Goal: Task Accomplishment & Management: Manage account settings

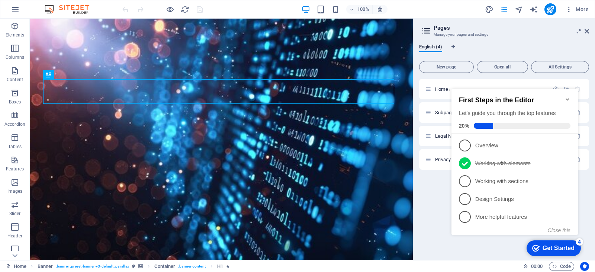
click at [567, 98] on icon "Minimize checklist" at bounding box center [566, 99] width 3 height 2
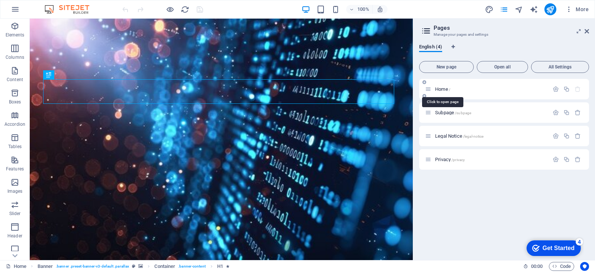
click at [554, 90] on icon "button" at bounding box center [555, 89] width 6 height 6
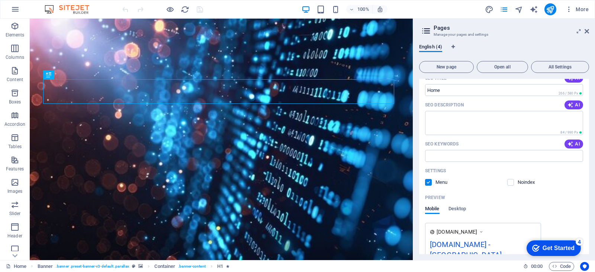
scroll to position [139, 0]
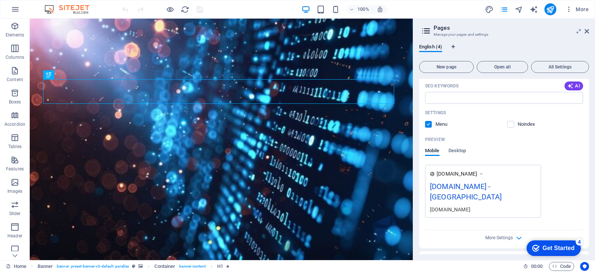
click at [0, 0] on div "[DOMAIN_NAME] - [GEOGRAPHIC_DATA]" at bounding box center [0, 0] width 0 height 0
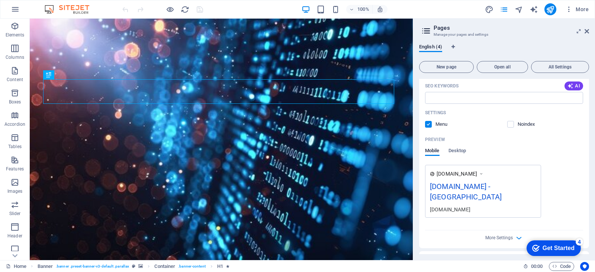
click at [459, 150] on span "Desktop" at bounding box center [457, 151] width 18 height 10
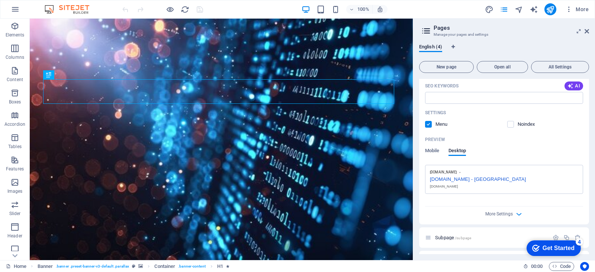
click at [0, 0] on div "[DOMAIN_NAME] - [GEOGRAPHIC_DATA]" at bounding box center [0, 0] width 0 height 0
click at [514, 212] on icon "button" at bounding box center [518, 214] width 9 height 9
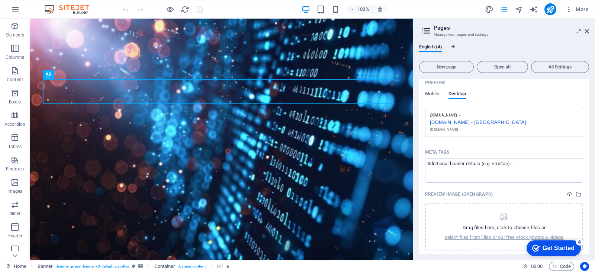
scroll to position [178, 0]
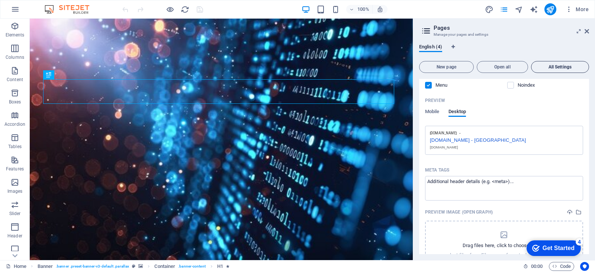
click at [0, 0] on span "All Settings" at bounding box center [0, 0] width 0 height 0
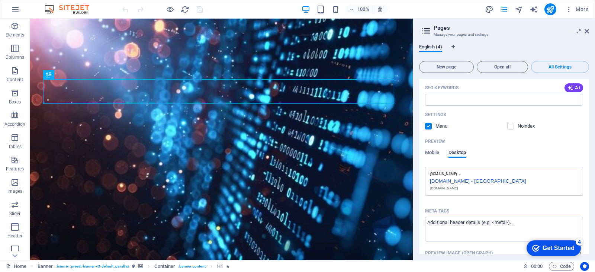
scroll to position [128, 0]
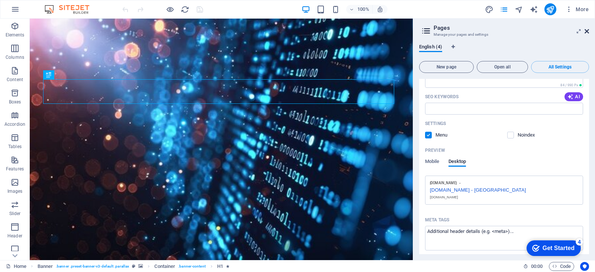
click at [586, 31] on icon at bounding box center [586, 31] width 4 height 6
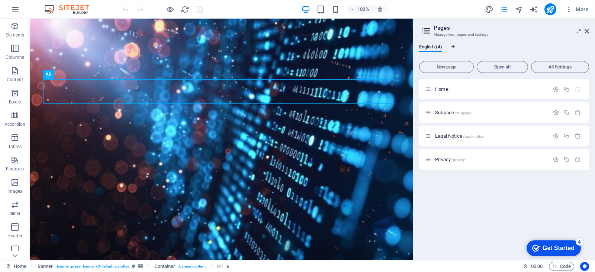
click at [424, 30] on icon at bounding box center [425, 31] width 11 height 10
click at [449, 30] on h2 "Pages" at bounding box center [510, 28] width 155 height 7
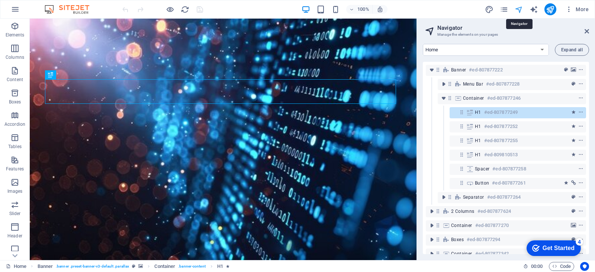
click at [0, 0] on span "More" at bounding box center [0, 0] width 0 height 0
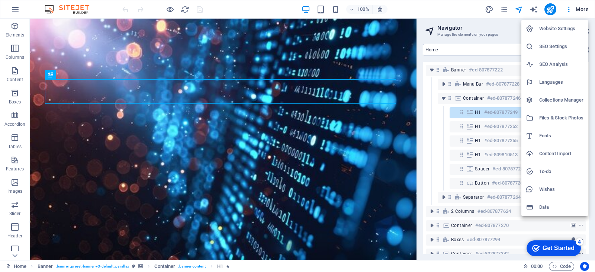
click at [561, 27] on h6 "Website Settings" at bounding box center [561, 28] width 44 height 9
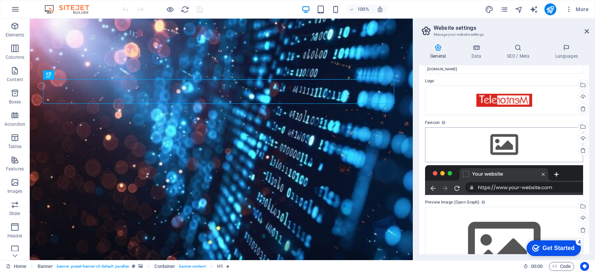
scroll to position [0, 0]
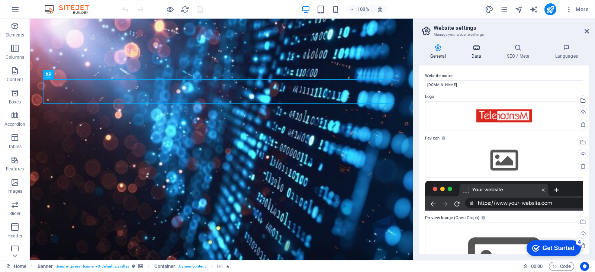
click at [477, 51] on icon at bounding box center [476, 47] width 32 height 7
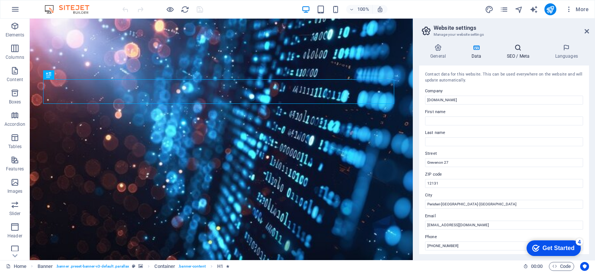
click at [518, 54] on h4 "SEO / Meta" at bounding box center [519, 52] width 48 height 16
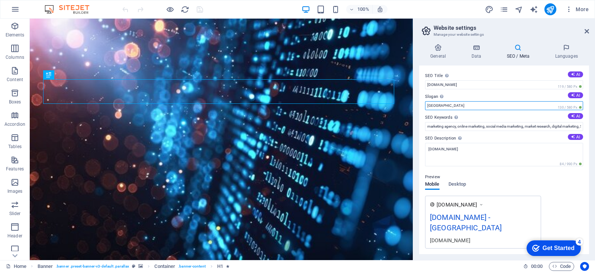
click at [467, 105] on input "[GEOGRAPHIC_DATA]" at bounding box center [504, 105] width 158 height 9
type input "S"
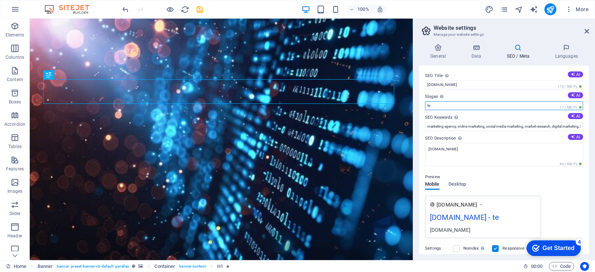
type input "t"
type input "Telecommunications"
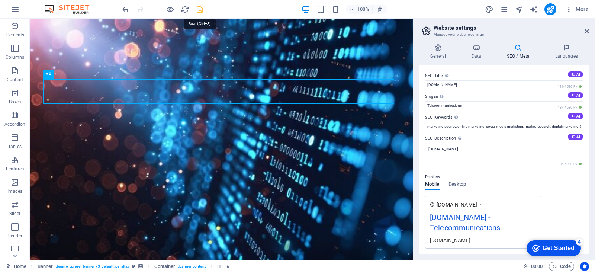
click at [0, 0] on icon "save" at bounding box center [0, 0] width 0 height 0
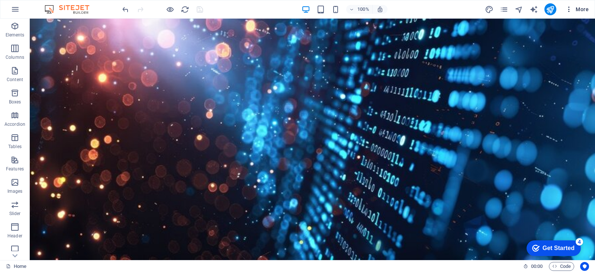
click at [0, 0] on icon "button" at bounding box center [0, 0] width 0 height 0
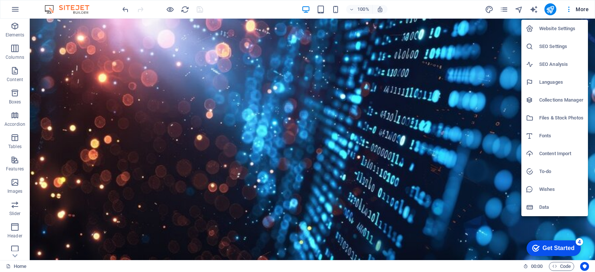
click at [582, 7] on div at bounding box center [297, 136] width 595 height 272
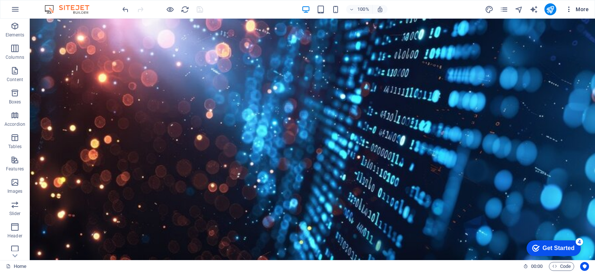
click at [0, 0] on span "More" at bounding box center [0, 0] width 0 height 0
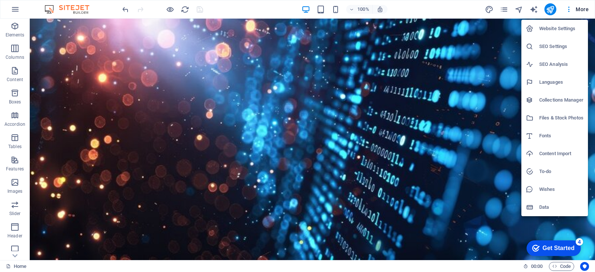
click at [537, 206] on div at bounding box center [531, 206] width 13 height 7
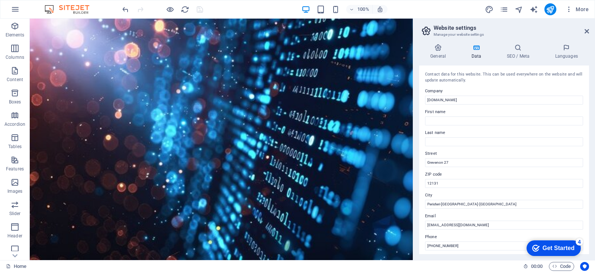
scroll to position [37, 0]
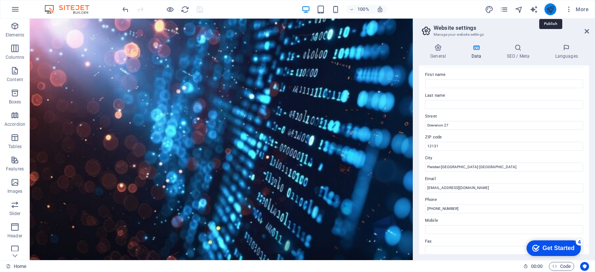
click at [549, 8] on icon "publish" at bounding box center [549, 9] width 9 height 9
